Goal: Entertainment & Leisure: Consume media (video, audio)

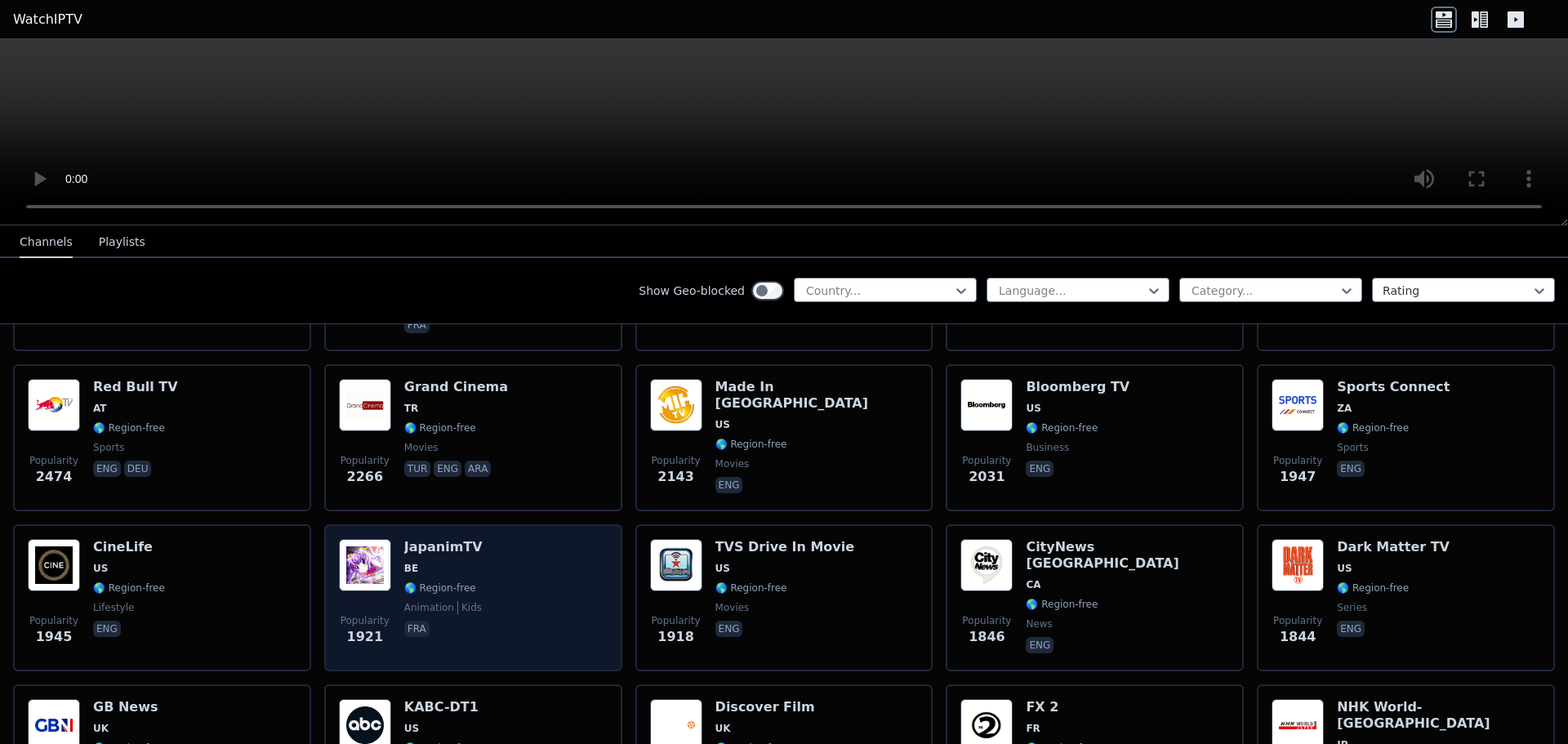
scroll to position [899, 0]
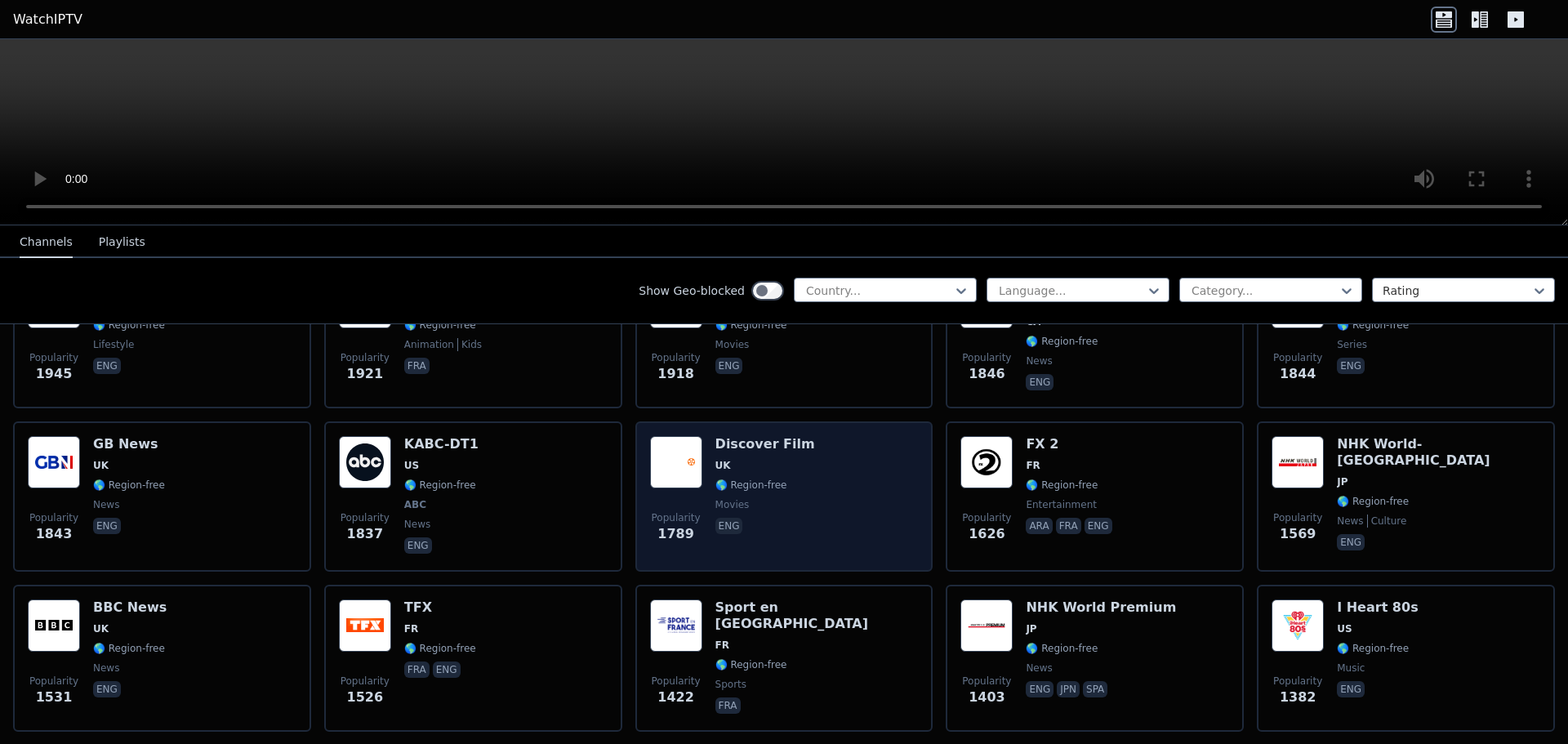
click at [815, 446] on div "Popularity 1789 Discover Film UK 🌎 Region-free movies eng" at bounding box center [784, 496] width 268 height 121
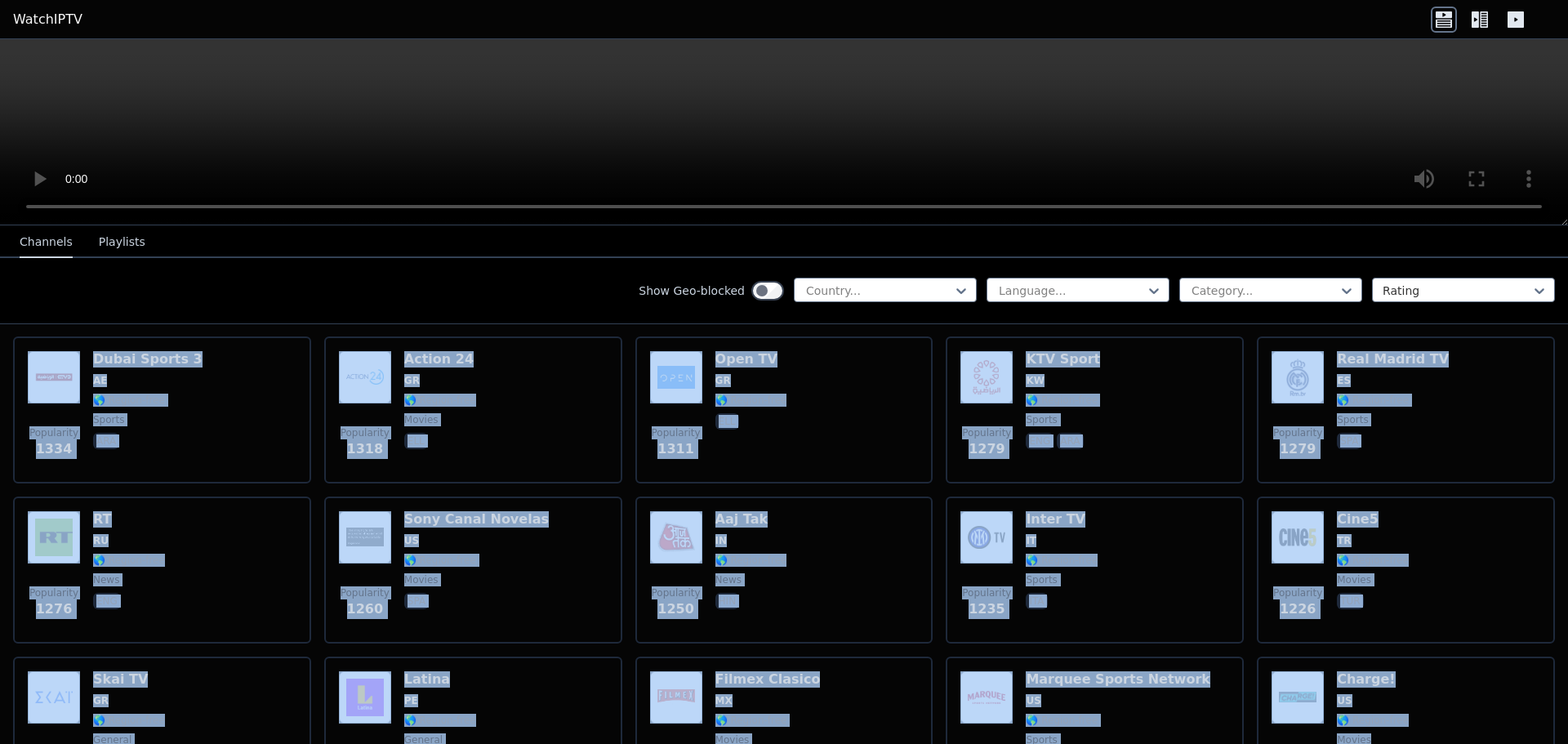
scroll to position [1319, 0]
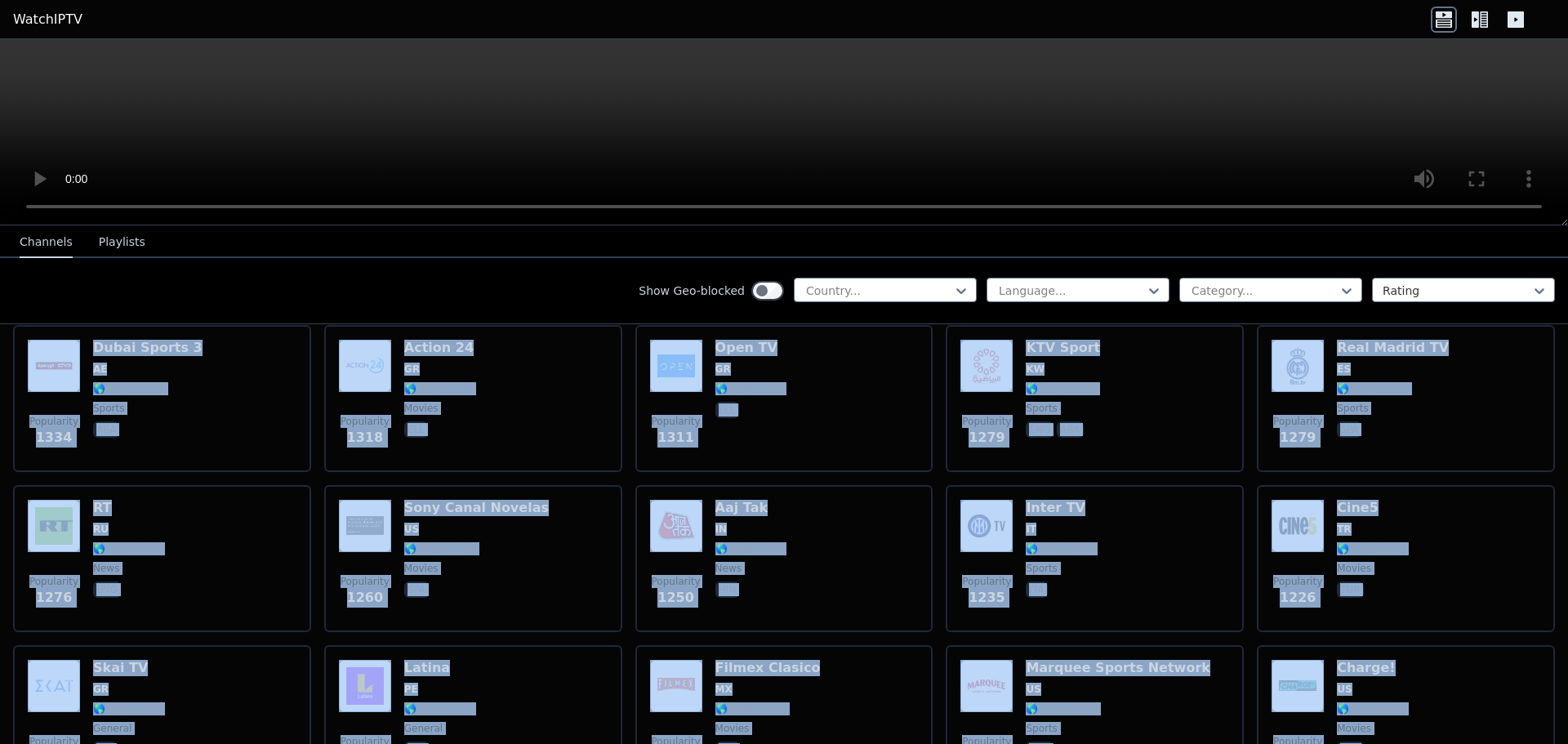
drag, startPoint x: 1568, startPoint y: 416, endPoint x: 1568, endPoint y: 581, distance: 165.0
click at [1556, 717] on div "WatchIPTV - Free IPTV streams from across the world [DOMAIN_NAME] does not host…" at bounding box center [784, 485] width 1568 height 519
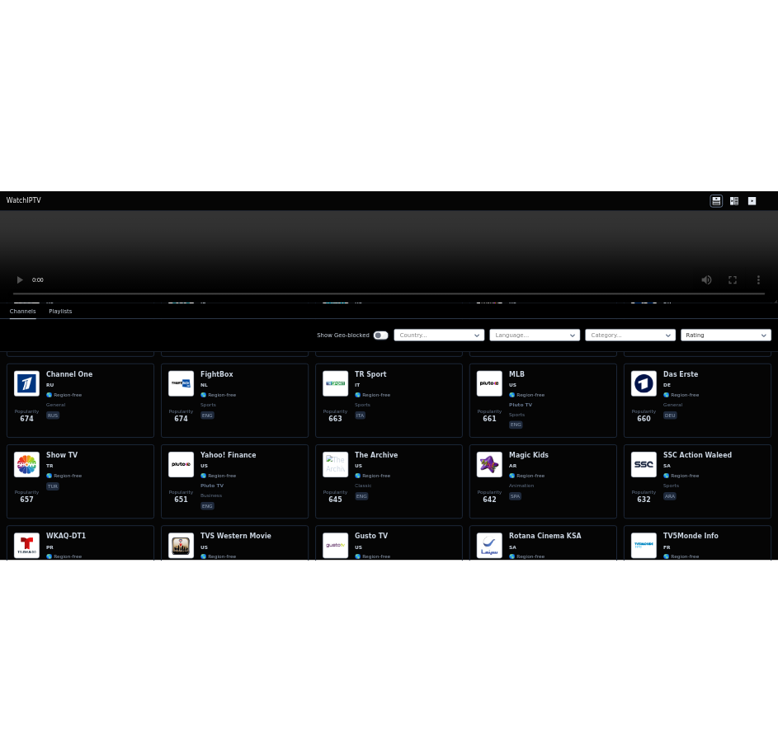
scroll to position [8023, 0]
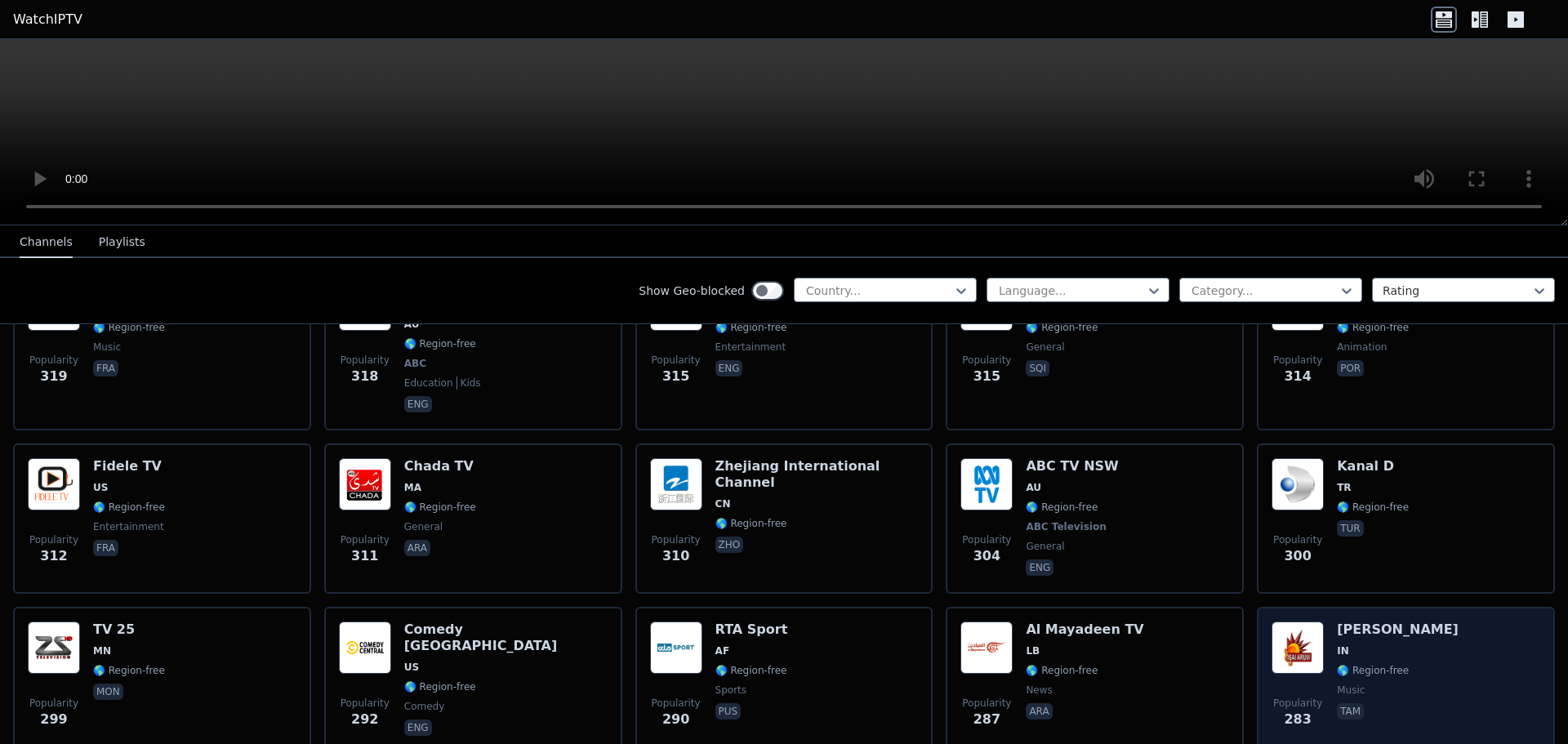
click at [1377, 645] on span "IN" at bounding box center [1398, 651] width 122 height 13
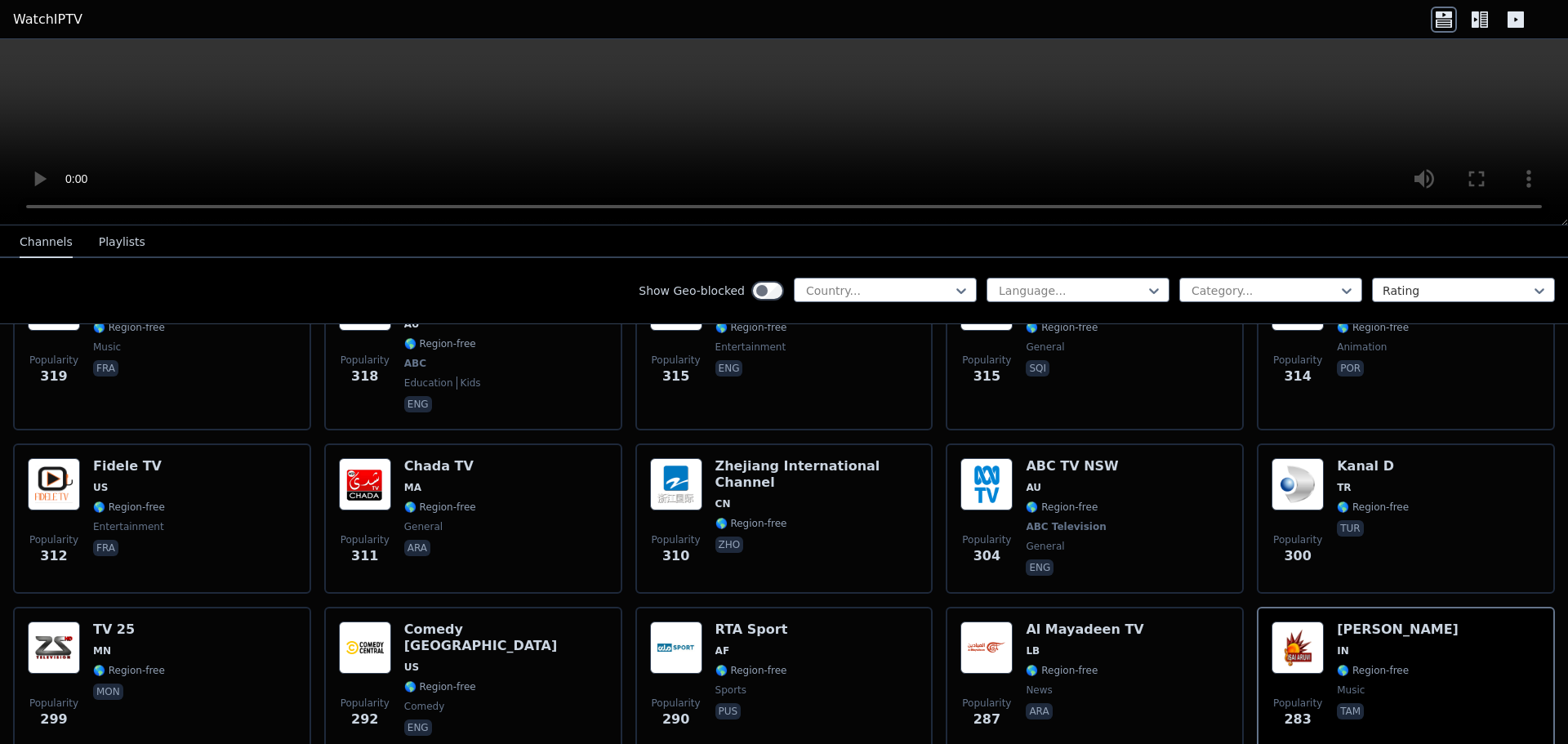
click at [315, 291] on div "Show Geo-blocked Country... Language... Category... Rating" at bounding box center [784, 291] width 1568 height 66
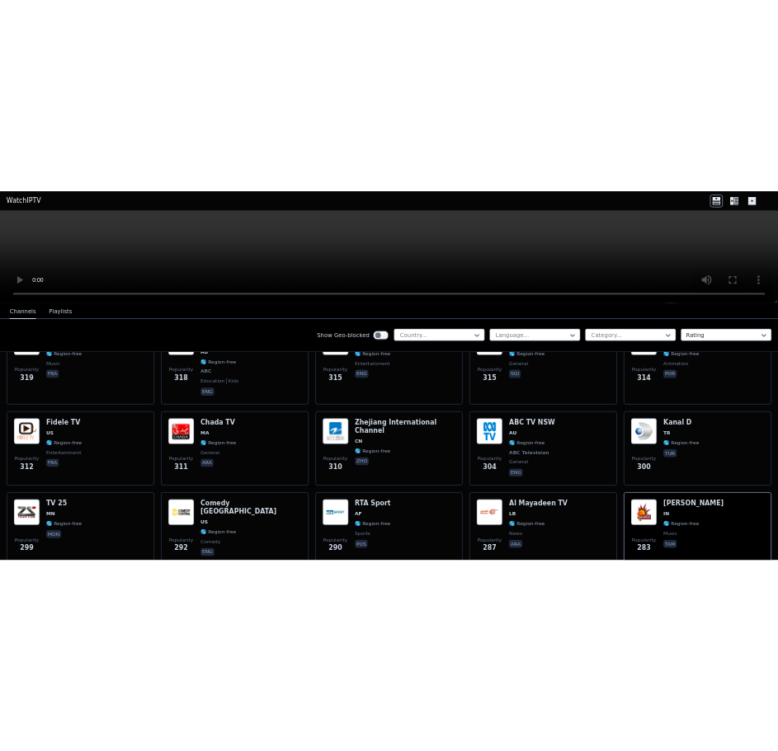
scroll to position [13145, 0]
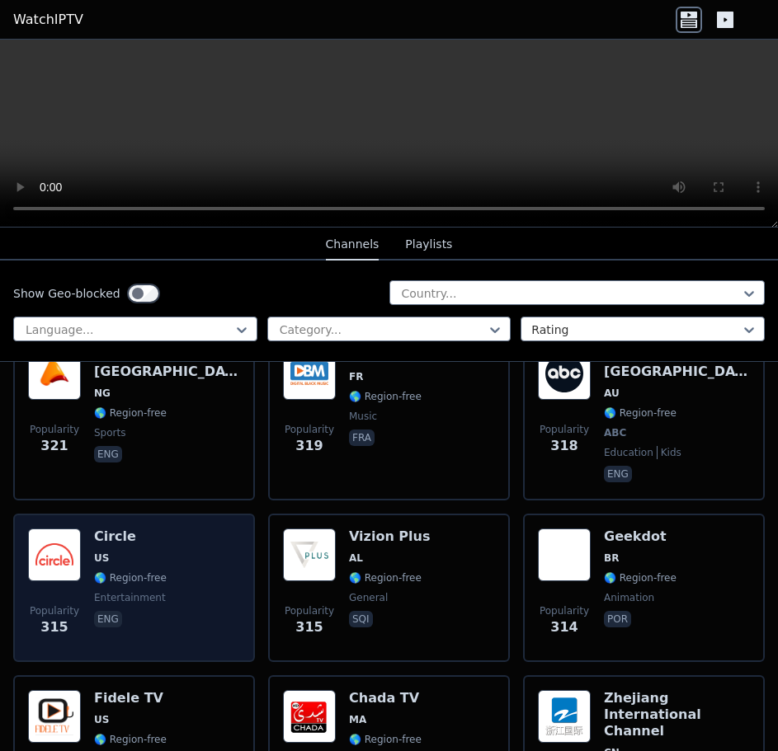
click at [141, 572] on span "🌎 Region-free" at bounding box center [130, 578] width 73 height 13
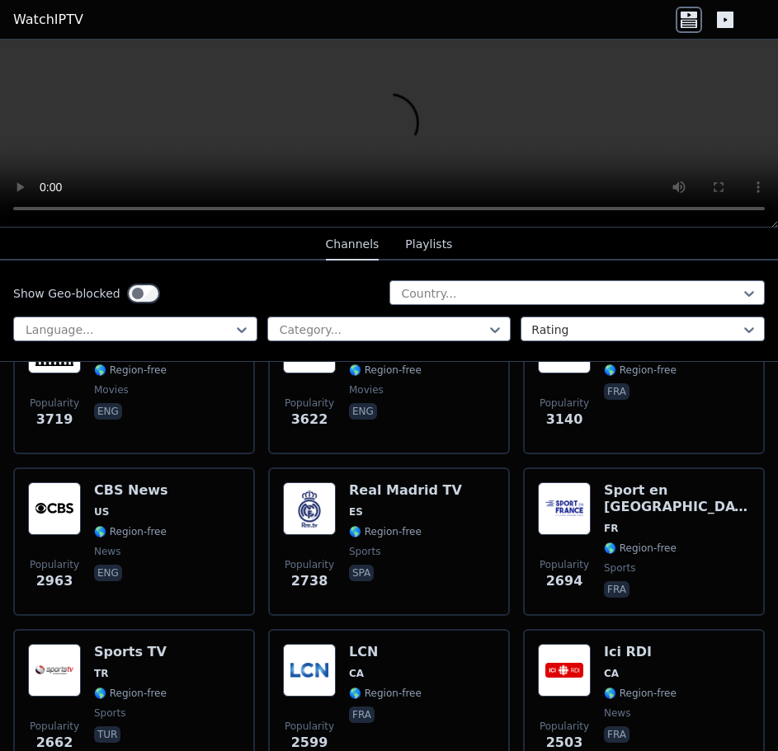
scroll to position [742, 0]
